Goal: Task Accomplishment & Management: Complete application form

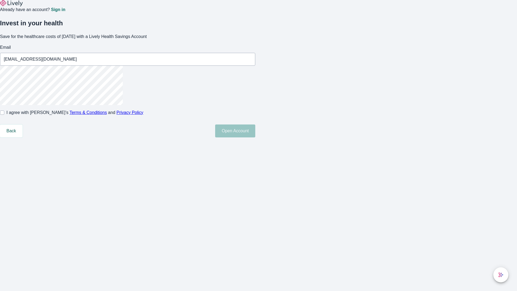
click at [4, 115] on input "I agree with Lively’s Terms & Conditions and Privacy Policy" at bounding box center [2, 112] width 4 height 4
checkbox input "true"
click at [255, 137] on button "Open Account" at bounding box center [235, 130] width 40 height 13
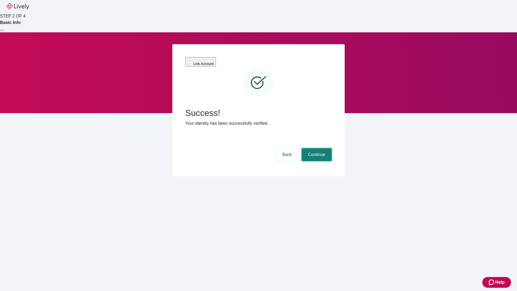
click at [316, 148] on button "Continue" at bounding box center [316, 154] width 30 height 13
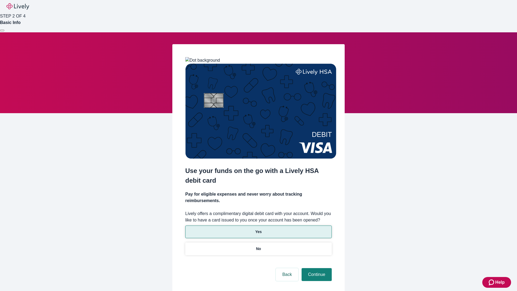
click at [258, 229] on p "Yes" at bounding box center [258, 232] width 6 height 6
click at [316, 268] on button "Continue" at bounding box center [316, 274] width 30 height 13
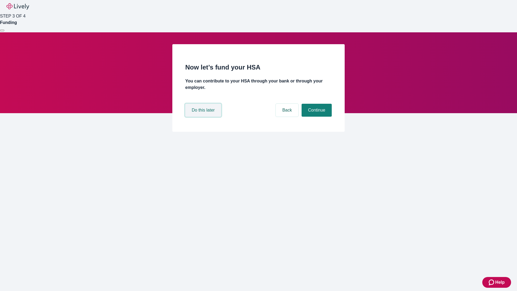
click at [204, 117] on button "Do this later" at bounding box center [203, 110] width 36 height 13
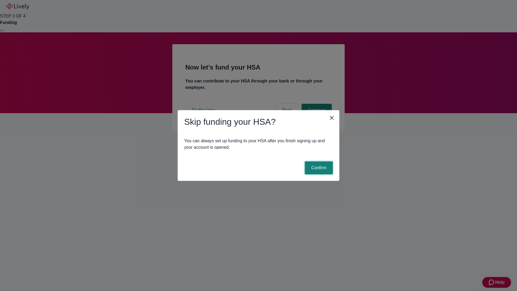
click at [318, 168] on button "Confirm" at bounding box center [319, 167] width 28 height 13
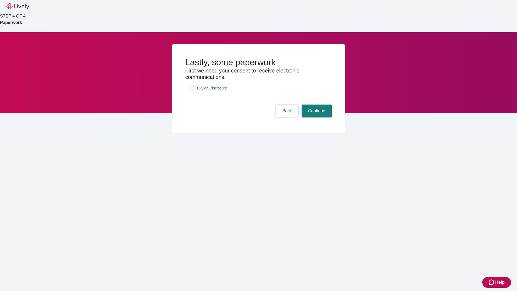
click at [192, 90] on input "E-Sign Disclosure" at bounding box center [191, 88] width 4 height 4
checkbox input "true"
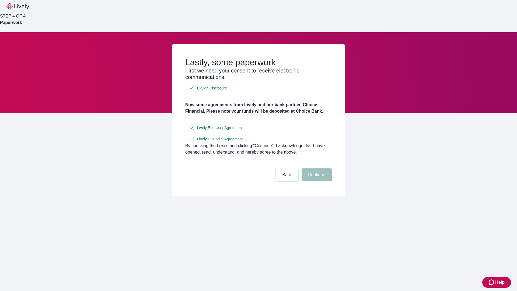
click at [192, 141] on input "Lively Custodial Agreement" at bounding box center [191, 139] width 4 height 4
checkbox input "true"
click at [316, 181] on button "Continue" at bounding box center [316, 174] width 30 height 13
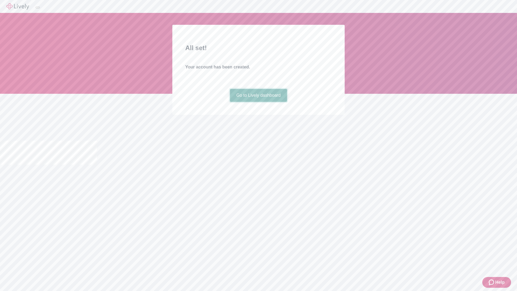
click at [258, 102] on link "Go to Lively dashboard" at bounding box center [258, 95] width 57 height 13
